Goal: Task Accomplishment & Management: Use online tool/utility

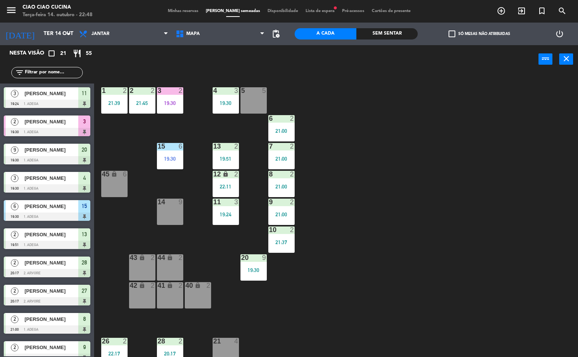
click at [144, 91] on div at bounding box center [142, 90] width 12 height 7
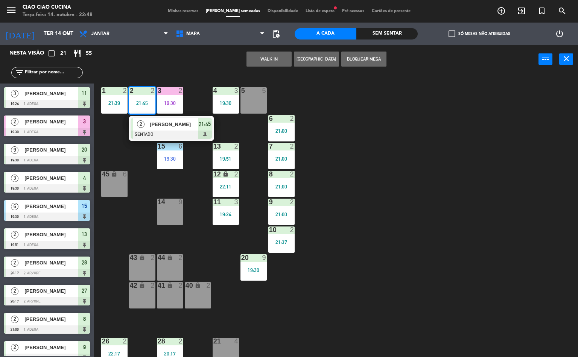
click at [167, 124] on span "[PERSON_NAME]" at bounding box center [174, 124] width 48 height 8
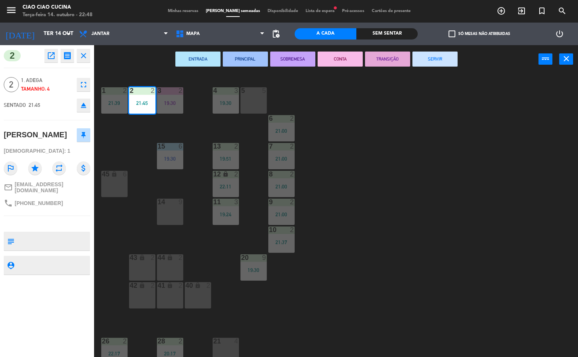
click at [400, 220] on div "1 2 21:39 2 2 21:45 3 2 19:30 5 5 4 3 19:30 6 2 21:00 13 2 19:51 7 2 21:00 15 6…" at bounding box center [339, 216] width 478 height 284
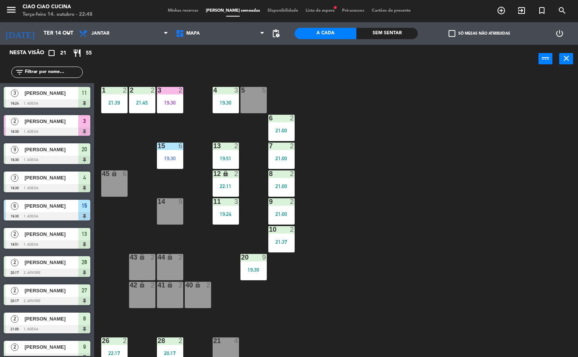
scroll to position [69, 0]
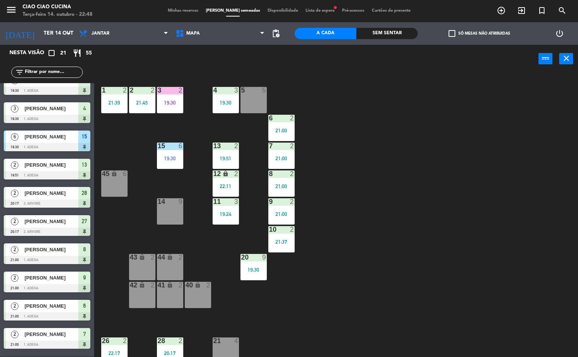
click at [185, 89] on div "2" at bounding box center [182, 90] width 12 height 7
click at [386, 190] on div "1 2 21:39 2 2 21:45 3 2 19:30 5 5 4 3 19:30 6 2 21:00 13 2 19:51 7 2 21:00 15 6…" at bounding box center [339, 215] width 478 height 284
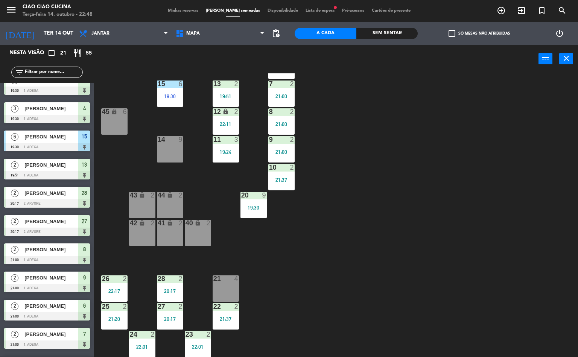
click at [114, 291] on div "22:17" at bounding box center [114, 290] width 26 height 5
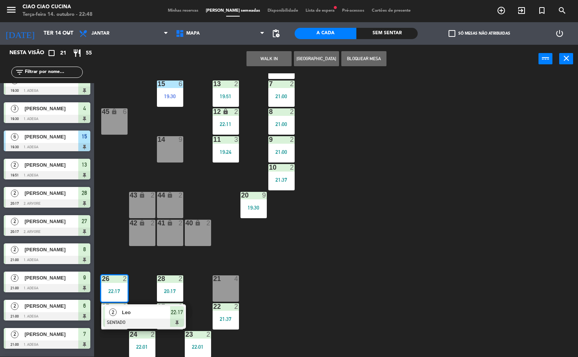
click at [121, 289] on div "22:17" at bounding box center [114, 290] width 26 height 5
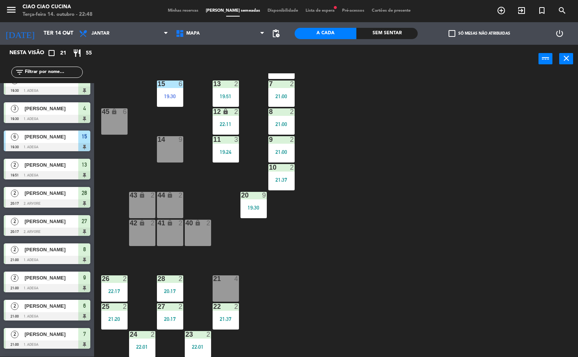
click at [122, 306] on div "2" at bounding box center [127, 306] width 12 height 7
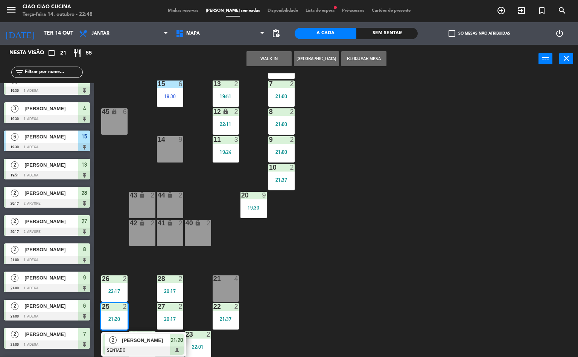
click at [316, 276] on div "1 2 21:39 2 2 21:45 3 2 19:30 5 5 4 3 19:30 6 2 21:00 13 2 19:51 7 2 21:00 15 6…" at bounding box center [339, 215] width 478 height 284
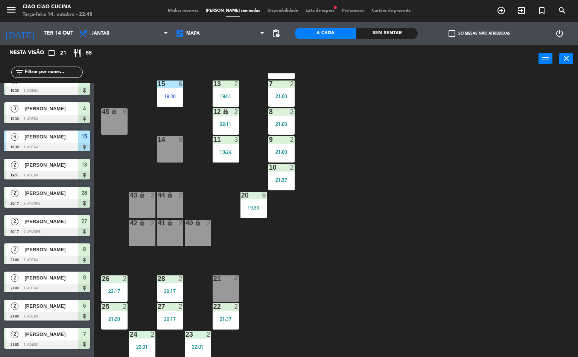
click at [114, 294] on div "26 2 22:17" at bounding box center [114, 288] width 26 height 26
click at [284, 288] on div "1 2 21:39 2 2 21:45 3 2 19:30 5 5 4 3 19:30 6 2 21:00 13 2 19:51 7 2 21:00 15 6…" at bounding box center [339, 215] width 478 height 284
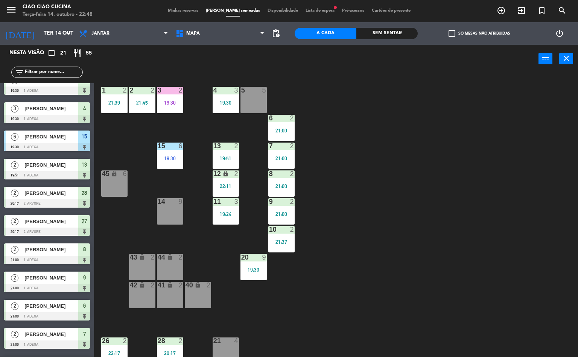
click at [176, 103] on div "19:30" at bounding box center [170, 102] width 26 height 5
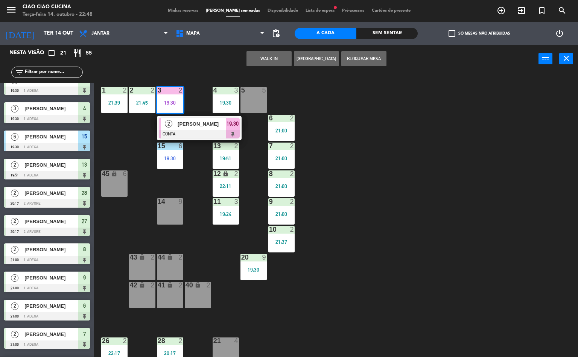
click at [202, 129] on div "[PERSON_NAME]" at bounding box center [201, 124] width 49 height 12
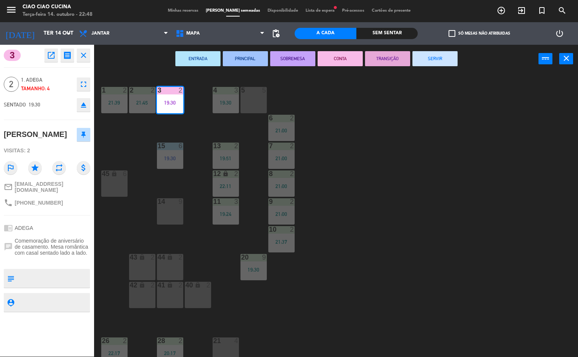
click at [422, 61] on button "SERVIR" at bounding box center [434, 58] width 45 height 15
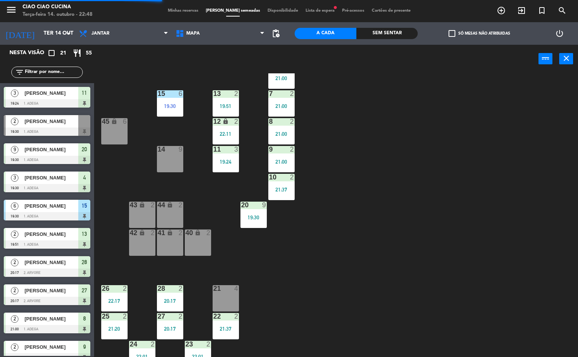
scroll to position [62, 0]
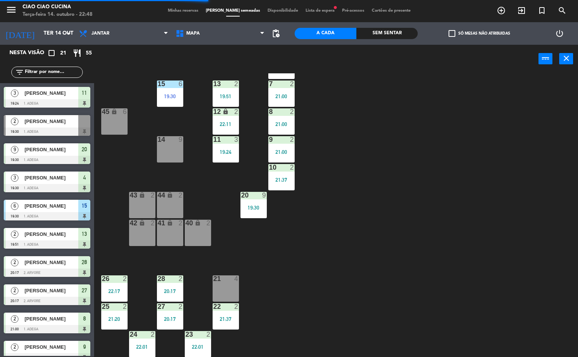
click at [117, 285] on div "26 2 22:17" at bounding box center [114, 288] width 26 height 26
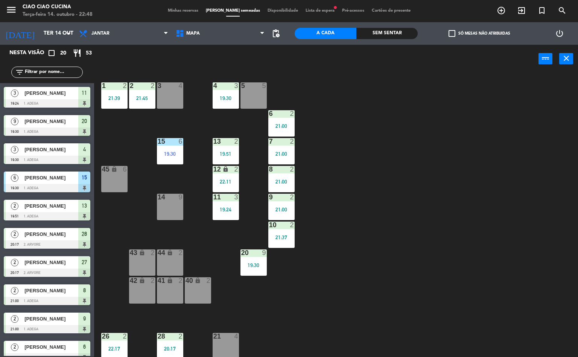
scroll to position [3, 0]
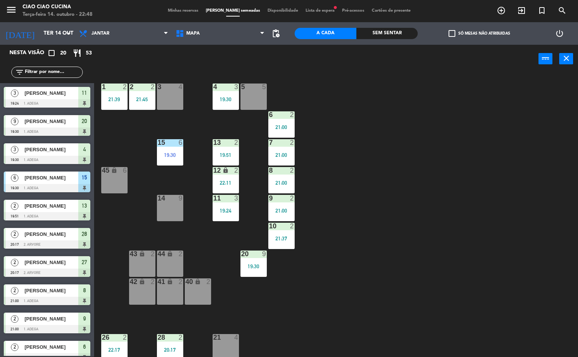
click at [124, 337] on div "2" at bounding box center [125, 337] width 5 height 7
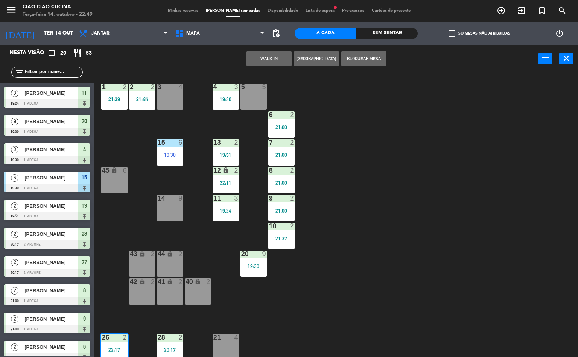
click at [180, 86] on div "4" at bounding box center [181, 86] width 5 height 7
click at [290, 60] on button "MOVER" at bounding box center [292, 58] width 45 height 15
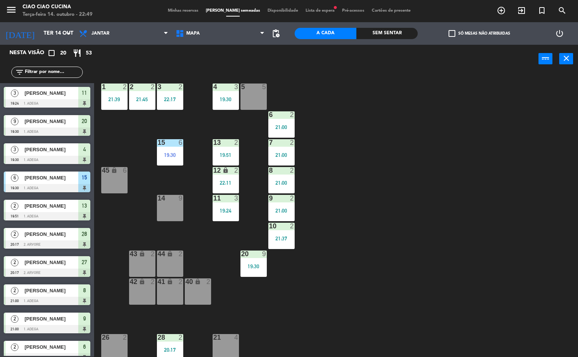
click at [171, 99] on div "22:17" at bounding box center [170, 99] width 26 height 5
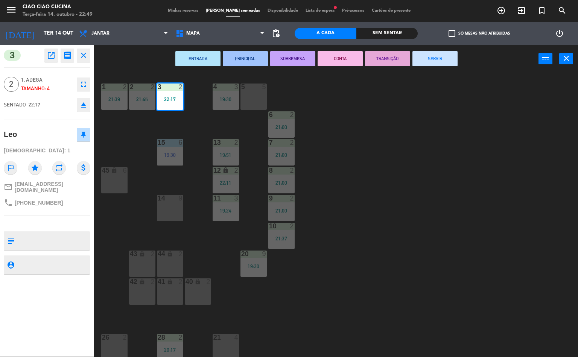
click at [385, 183] on div "1 2 21:39 2 2 21:45 3 2 22:17 5 5 4 3 19:30 6 2 21:00 13 2 19:51 7 2 21:00 15 6…" at bounding box center [339, 215] width 478 height 284
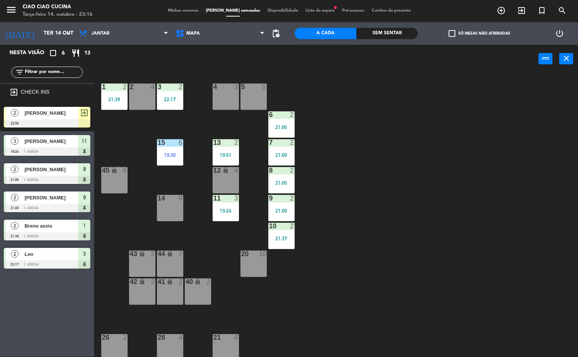
scroll to position [0, 0]
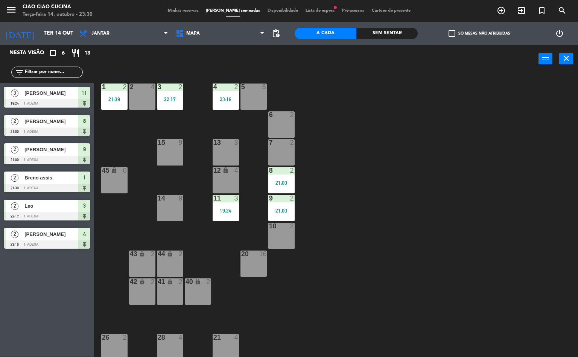
click at [230, 211] on div "19:24" at bounding box center [225, 210] width 26 height 5
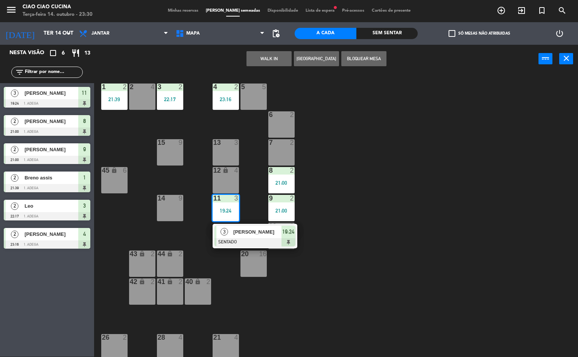
click at [256, 236] on span "[PERSON_NAME]" at bounding box center [257, 232] width 48 height 8
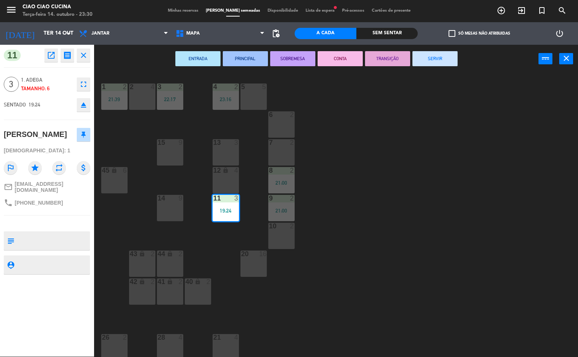
click at [431, 59] on button "SERVIR" at bounding box center [434, 58] width 45 height 15
